Goal: Find specific page/section: Find specific page/section

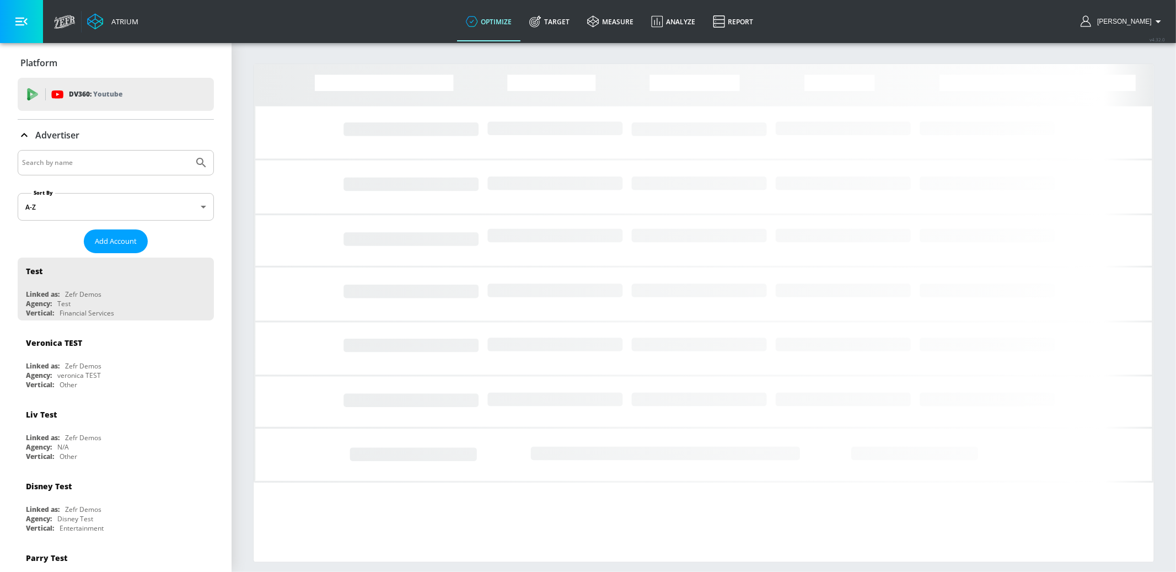
click at [99, 164] on input "Search by name" at bounding box center [105, 162] width 167 height 14
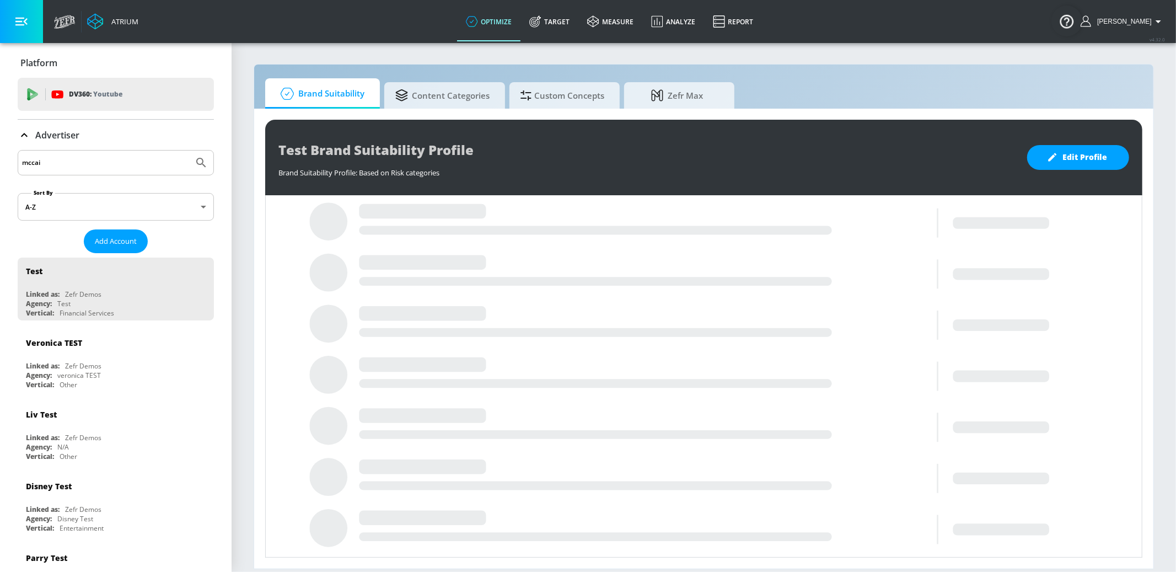
type input "mccai"
click at [189, 151] on button "Submit Search" at bounding box center [201, 163] width 24 height 24
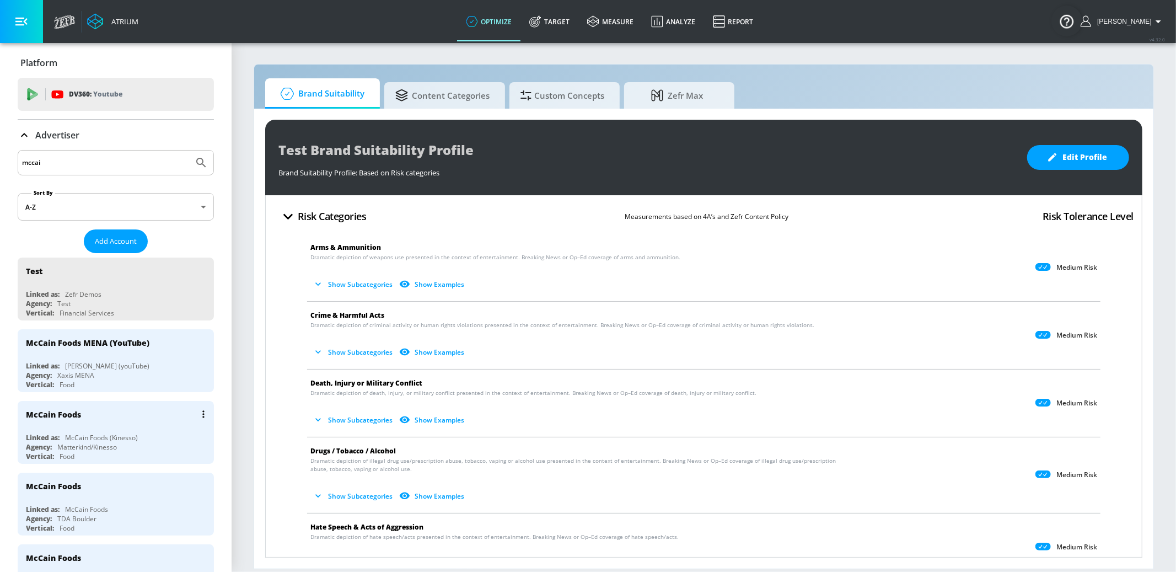
click at [153, 411] on div "McCain Foods" at bounding box center [118, 414] width 185 height 26
